Goal: Information Seeking & Learning: Learn about a topic

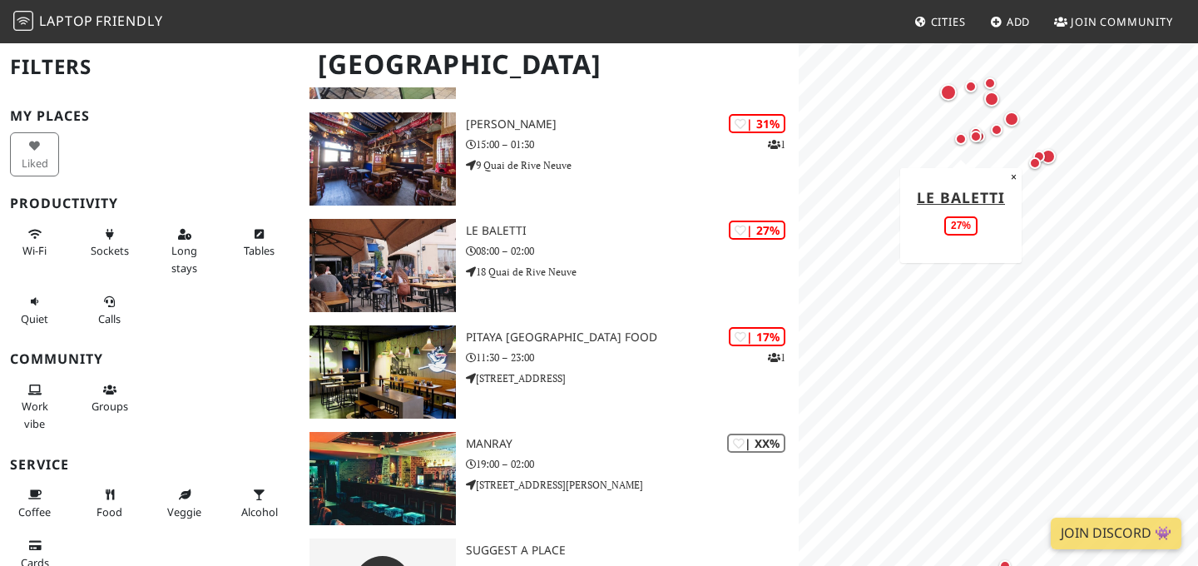
scroll to position [1280, 0]
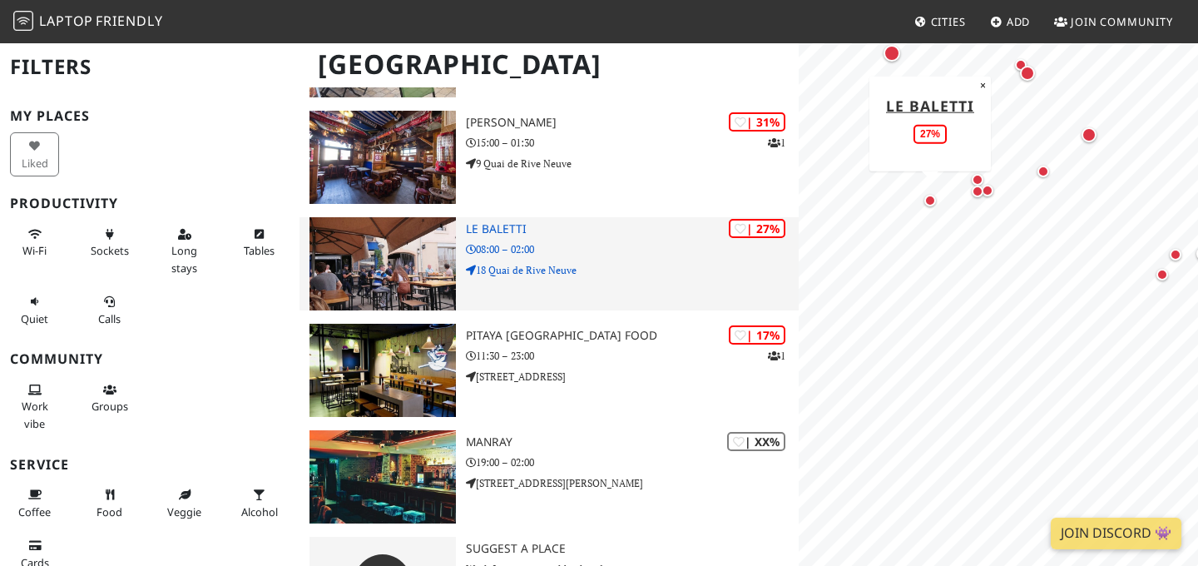
click at [497, 229] on h3 "Le Baletti" at bounding box center [632, 229] width 333 height 14
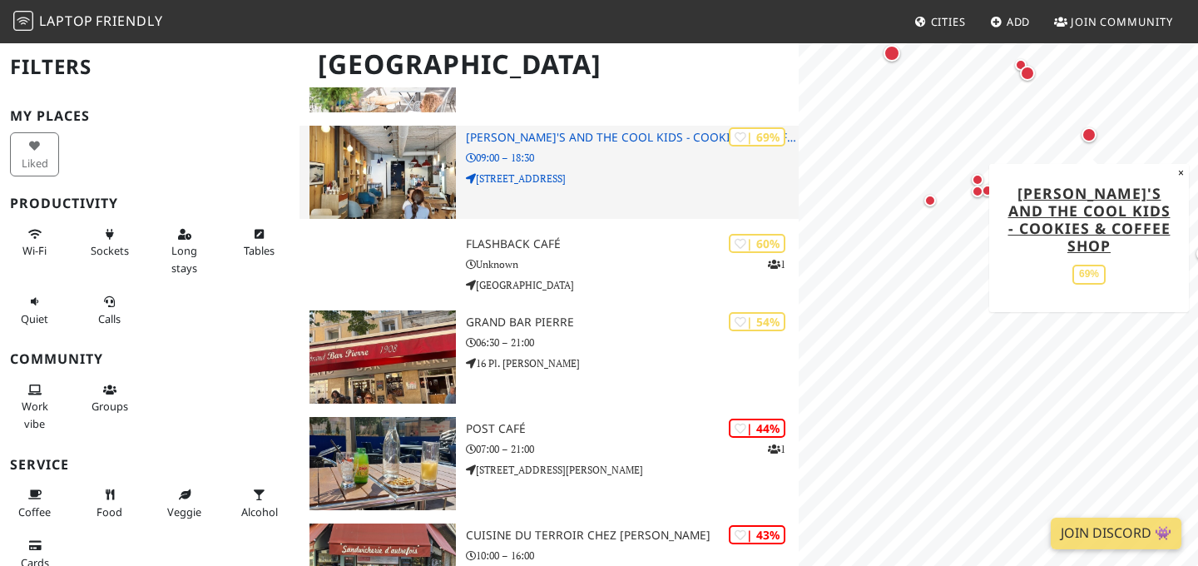
scroll to position [359, 0]
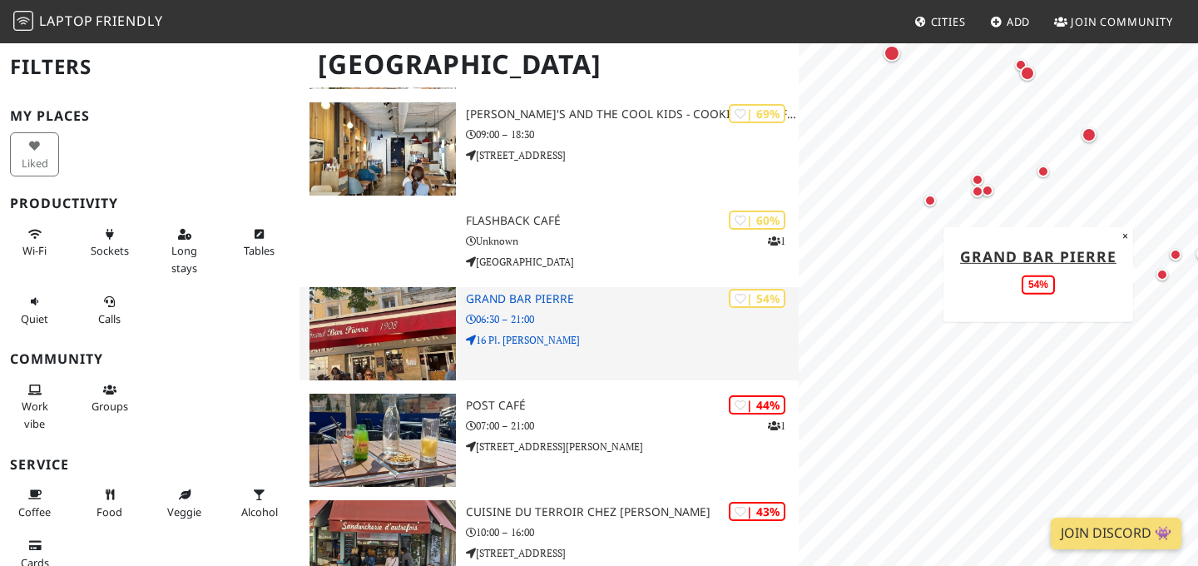
click at [621, 318] on p "06:30 – 21:00" at bounding box center [632, 319] width 333 height 16
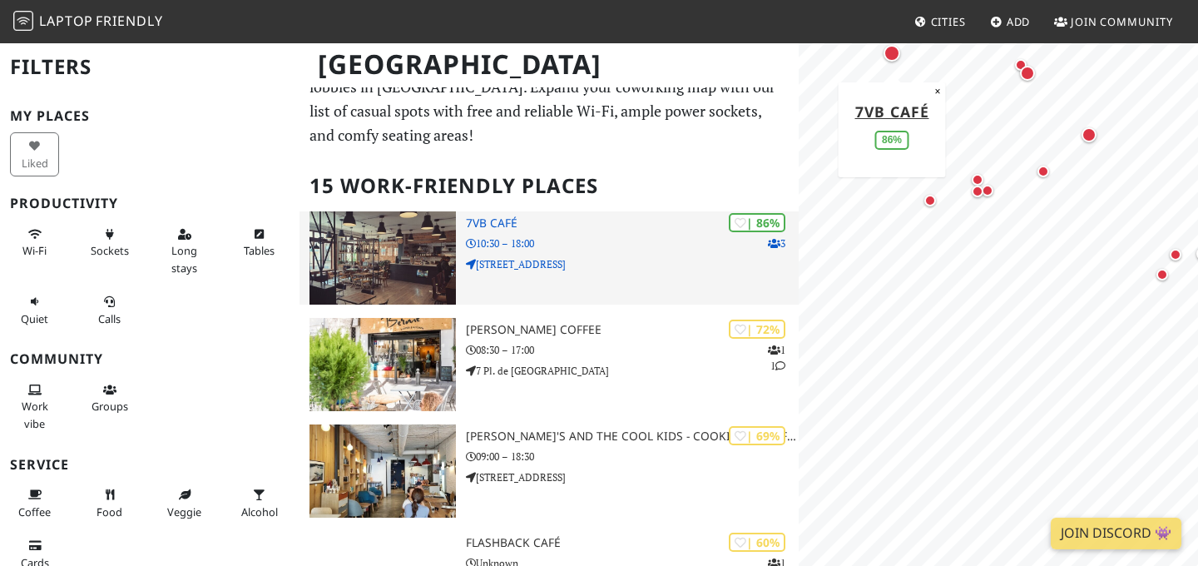
scroll to position [38, 0]
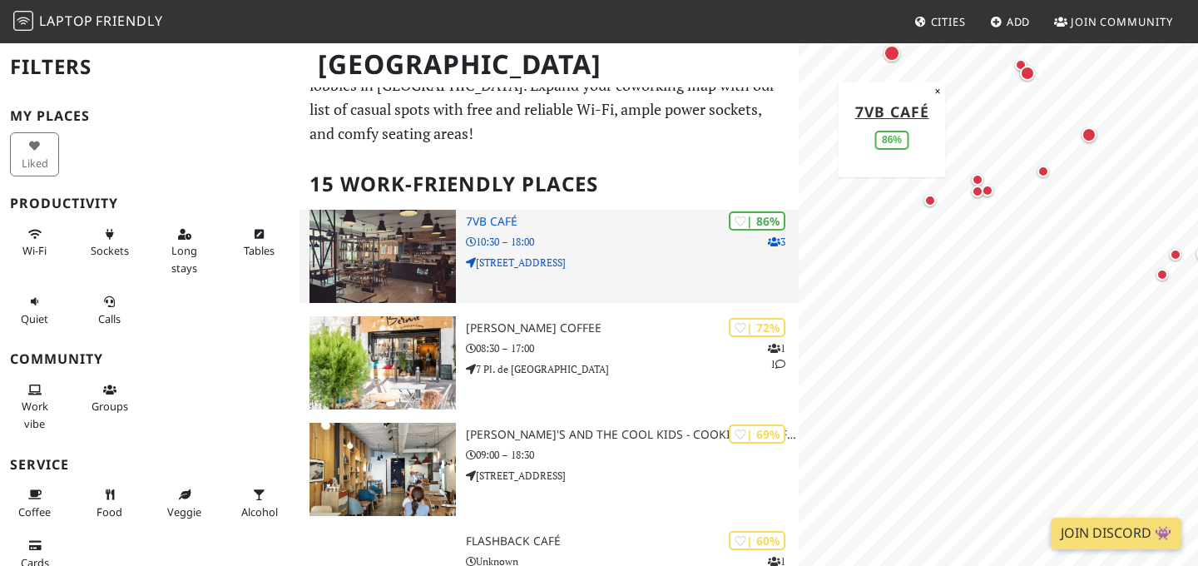
click at [592, 265] on p "[STREET_ADDRESS]" at bounding box center [632, 263] width 333 height 16
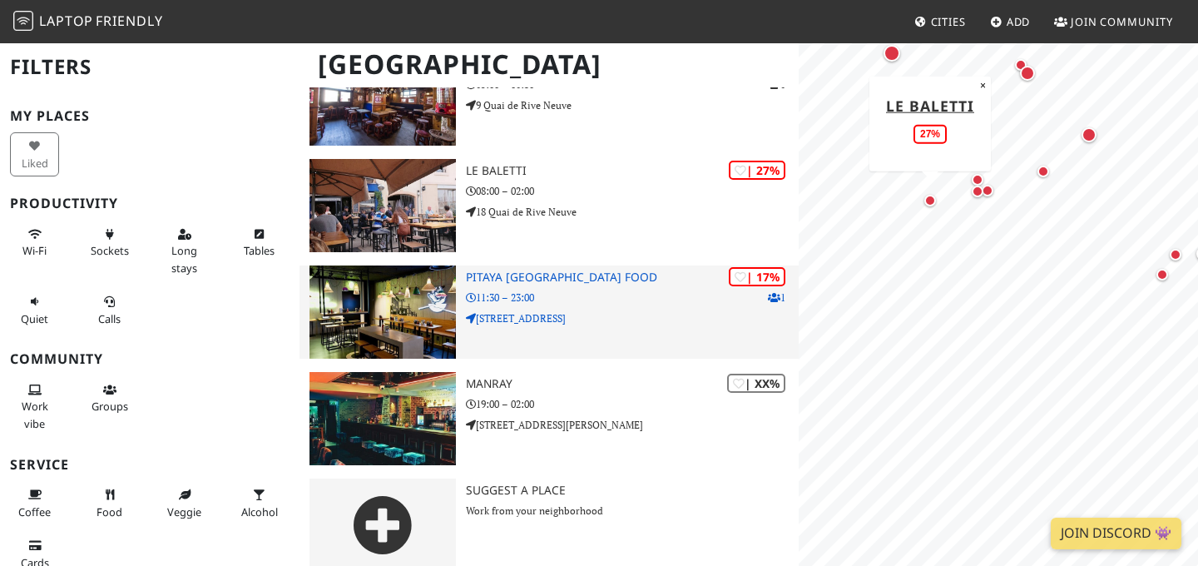
scroll to position [1348, 0]
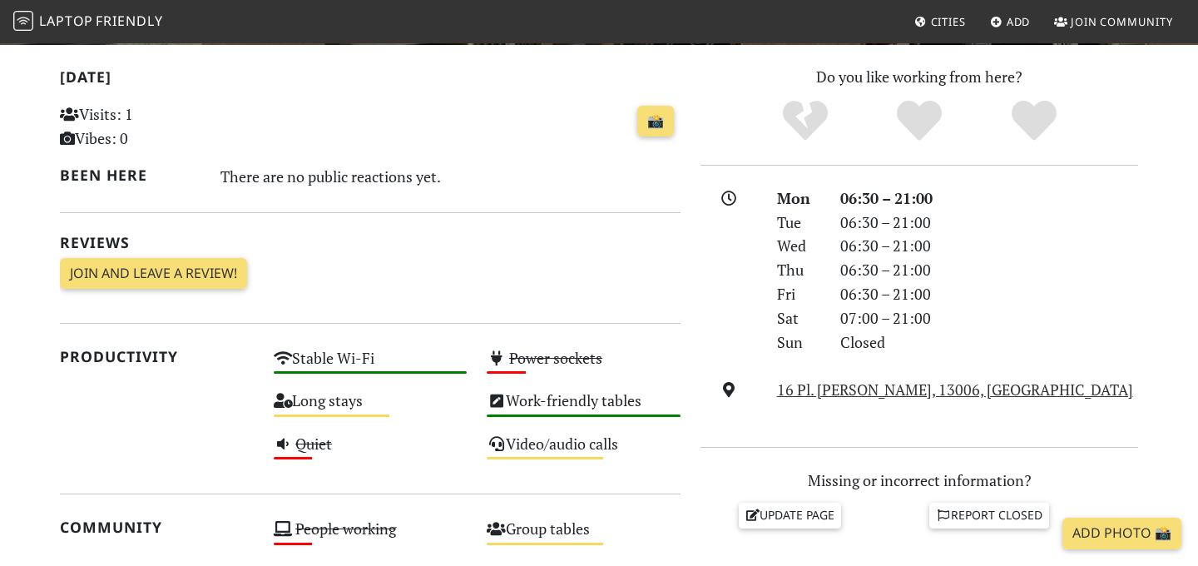
scroll to position [339, 0]
